Goal: Transaction & Acquisition: Purchase product/service

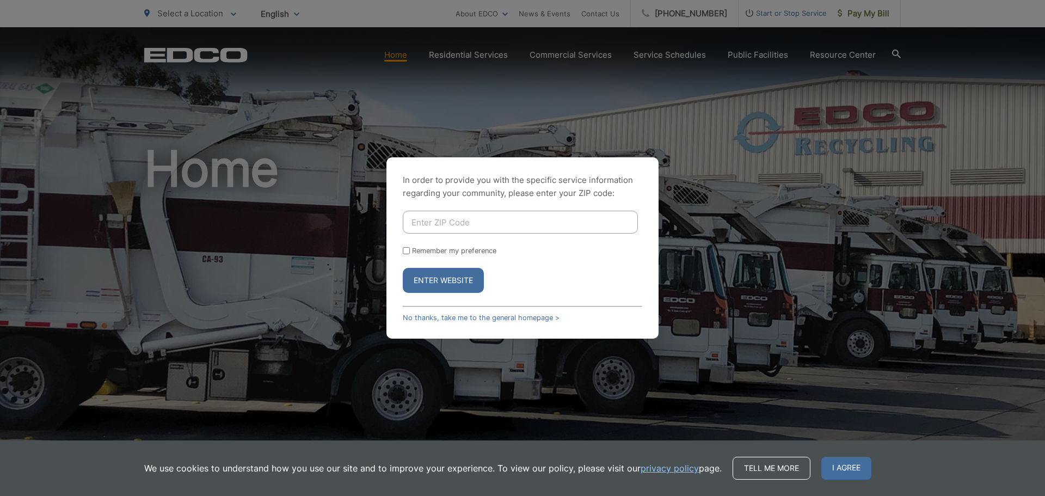
click at [534, 220] on input "Enter ZIP Code" at bounding box center [520, 222] width 235 height 23
type input "92105"
click at [437, 277] on button "Enter Website" at bounding box center [443, 280] width 81 height 25
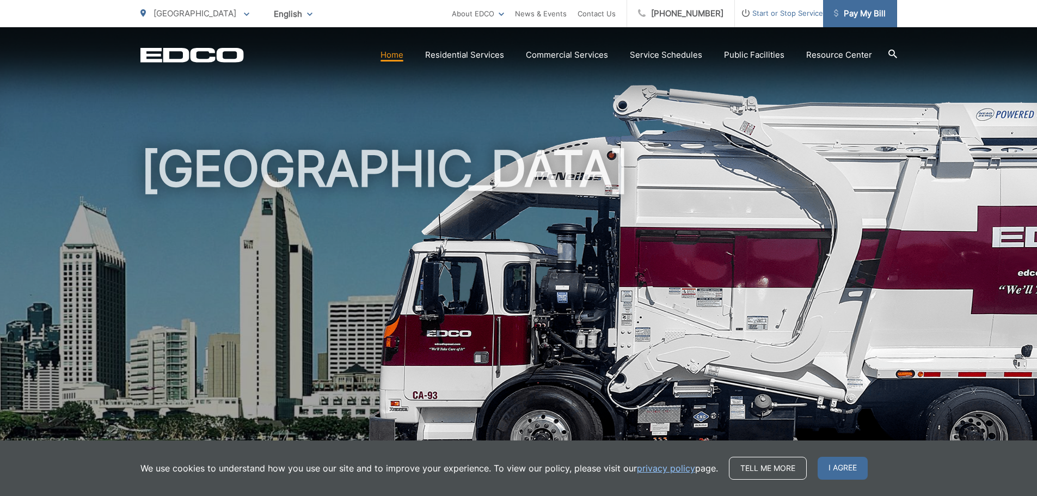
click at [848, 10] on span "Pay My Bill" at bounding box center [860, 13] width 52 height 13
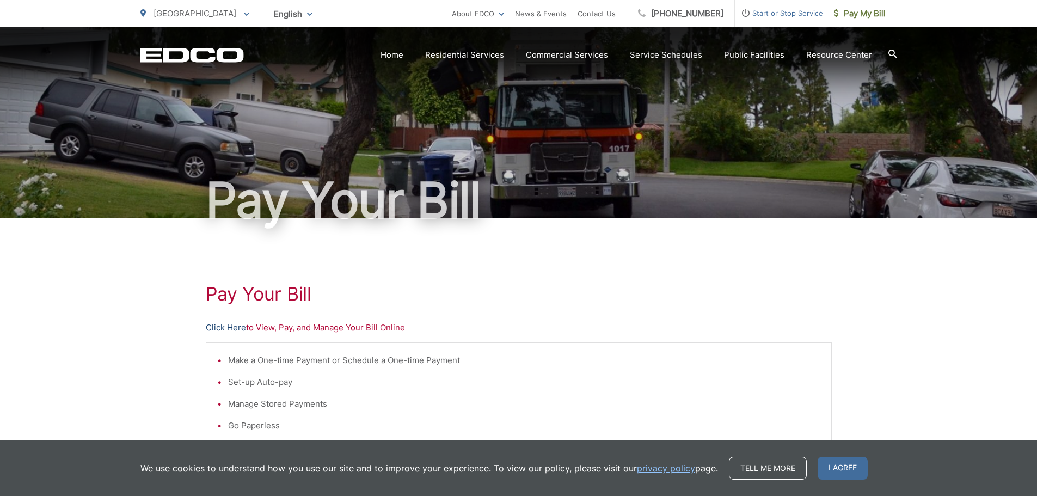
click at [223, 332] on link "Click Here" at bounding box center [226, 327] width 40 height 13
